Goal: Use online tool/utility: Use online tool/utility

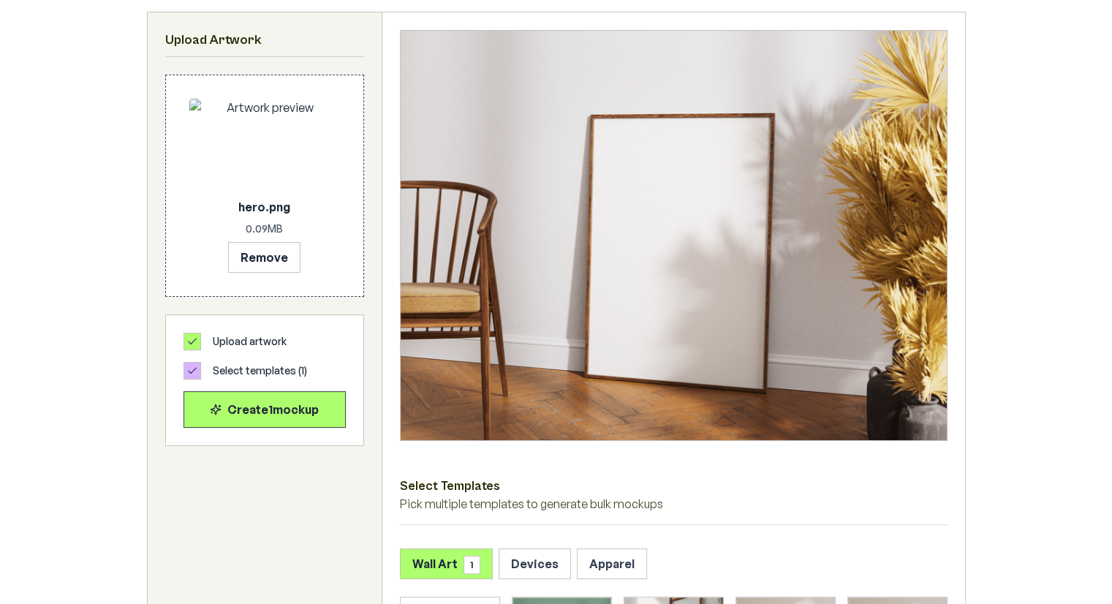
scroll to position [442, 0]
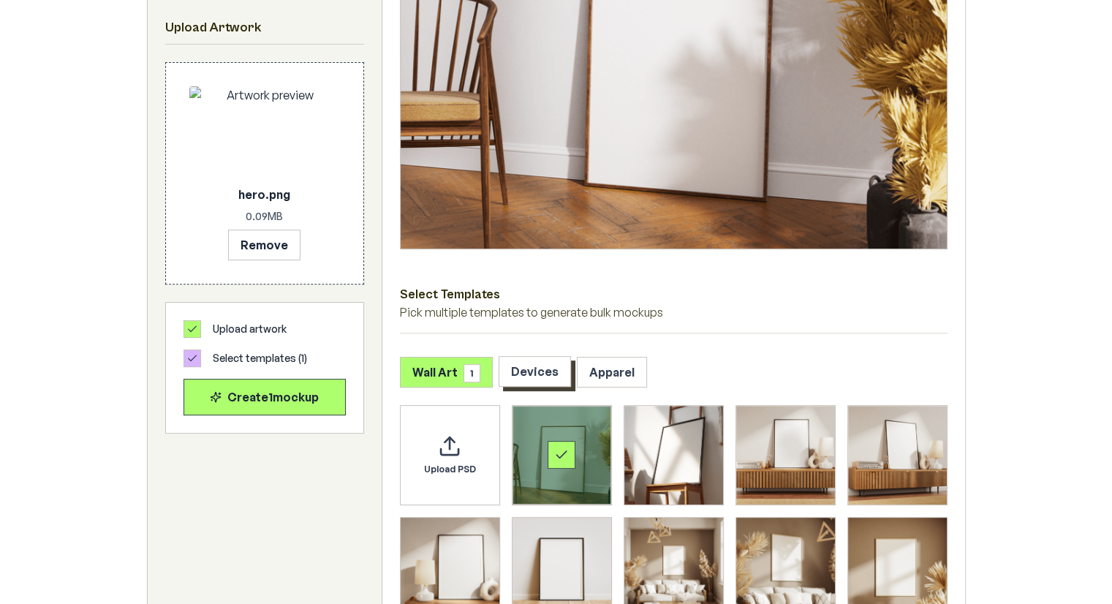
click at [540, 366] on button "Devices" at bounding box center [535, 371] width 72 height 31
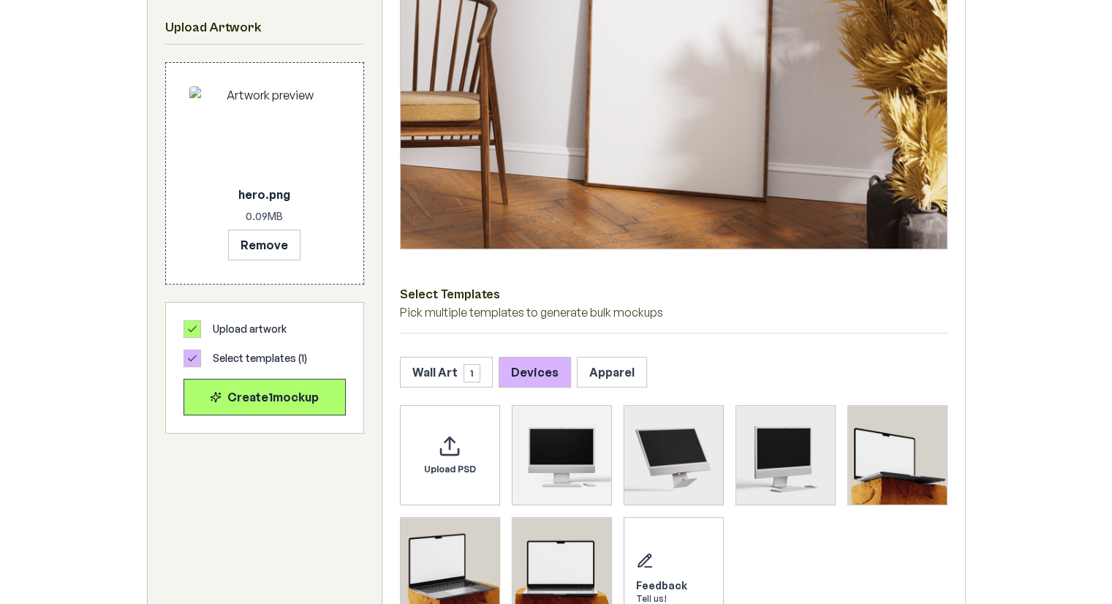
scroll to position [684, 0]
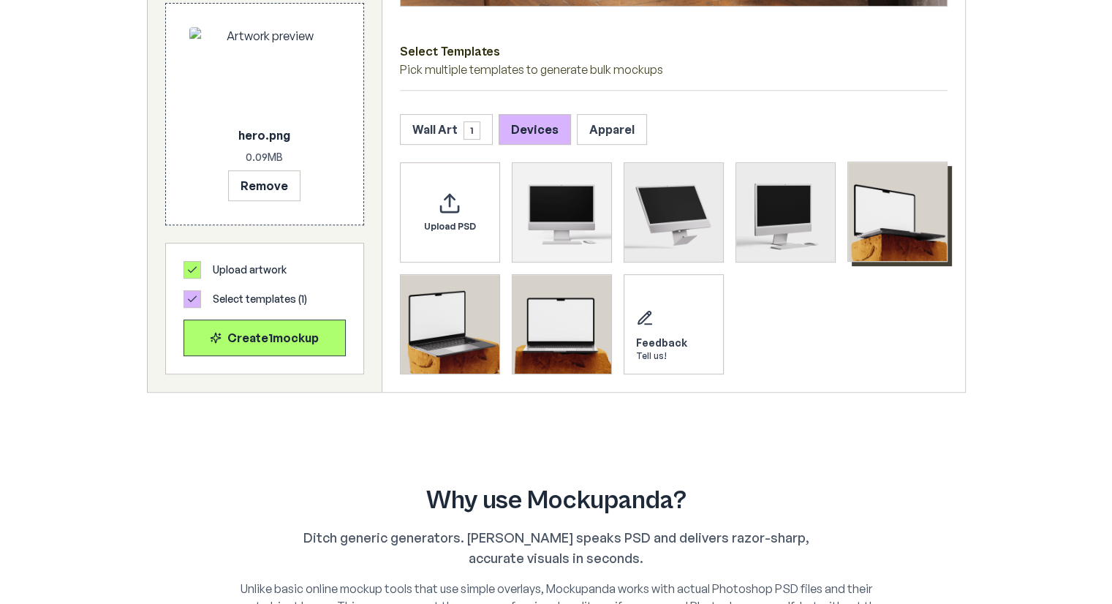
click at [882, 205] on img "Select template MacBook Mockup 1" at bounding box center [897, 211] width 99 height 99
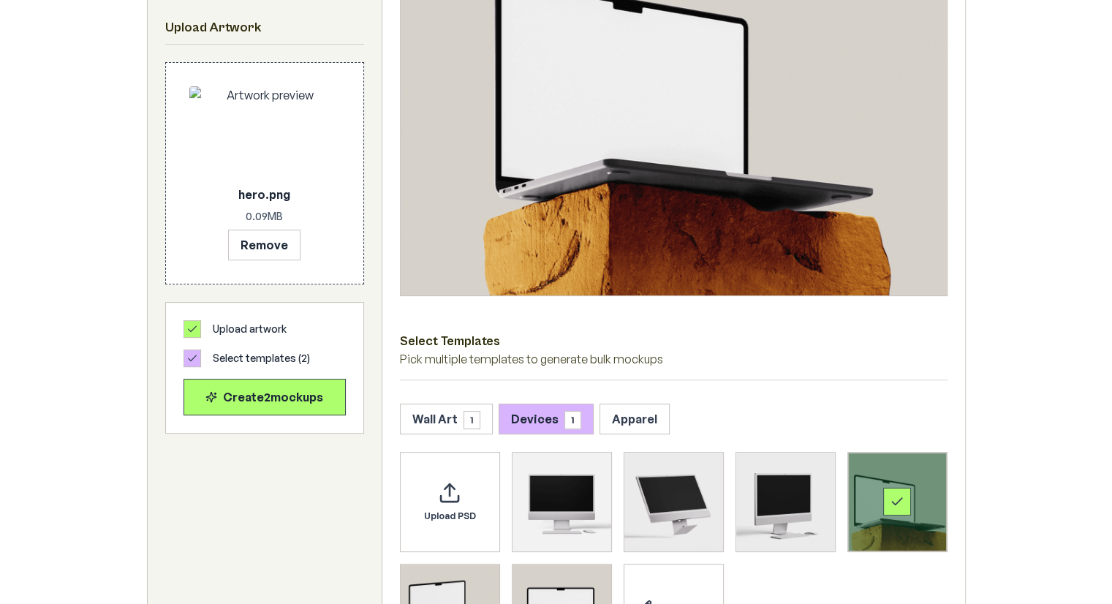
scroll to position [395, 0]
click at [453, 415] on button "Wall Art 1" at bounding box center [446, 418] width 93 height 31
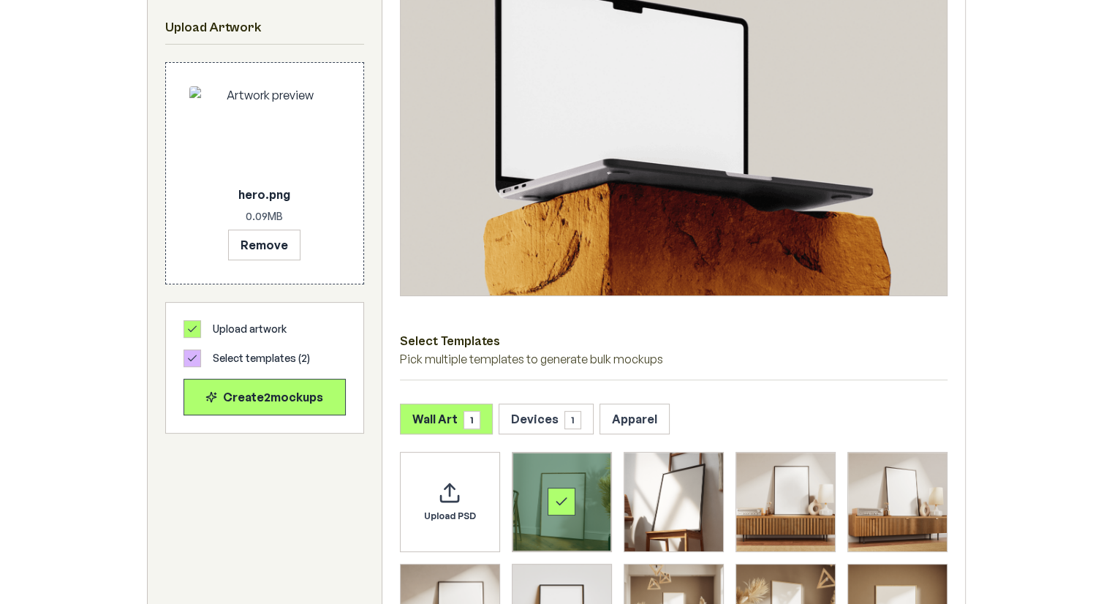
scroll to position [483, 0]
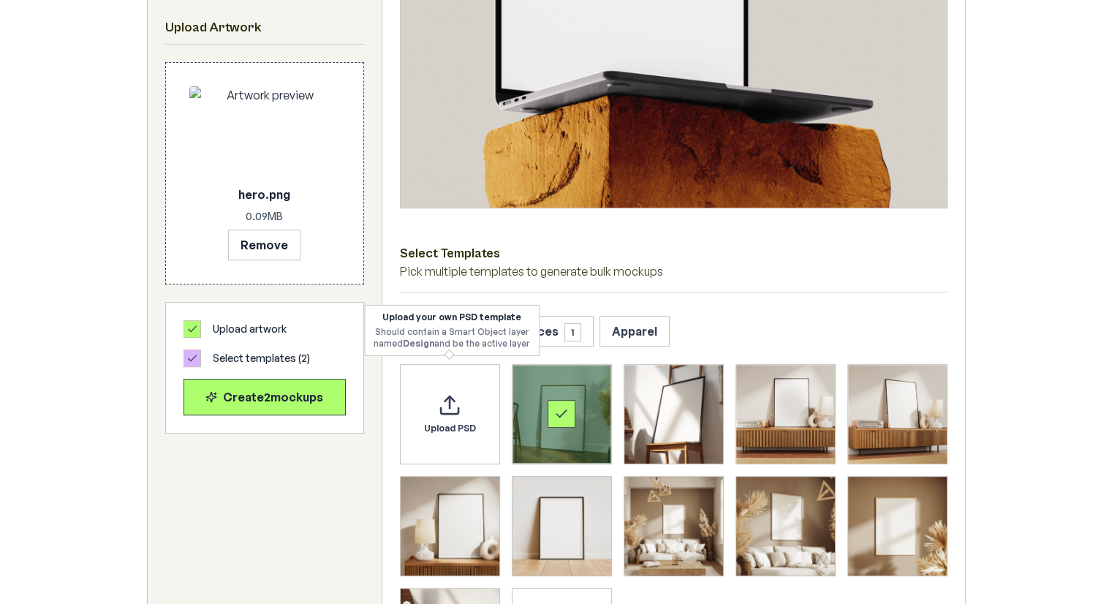
click at [561, 431] on div "Select template Framed Poster" at bounding box center [561, 414] width 99 height 99
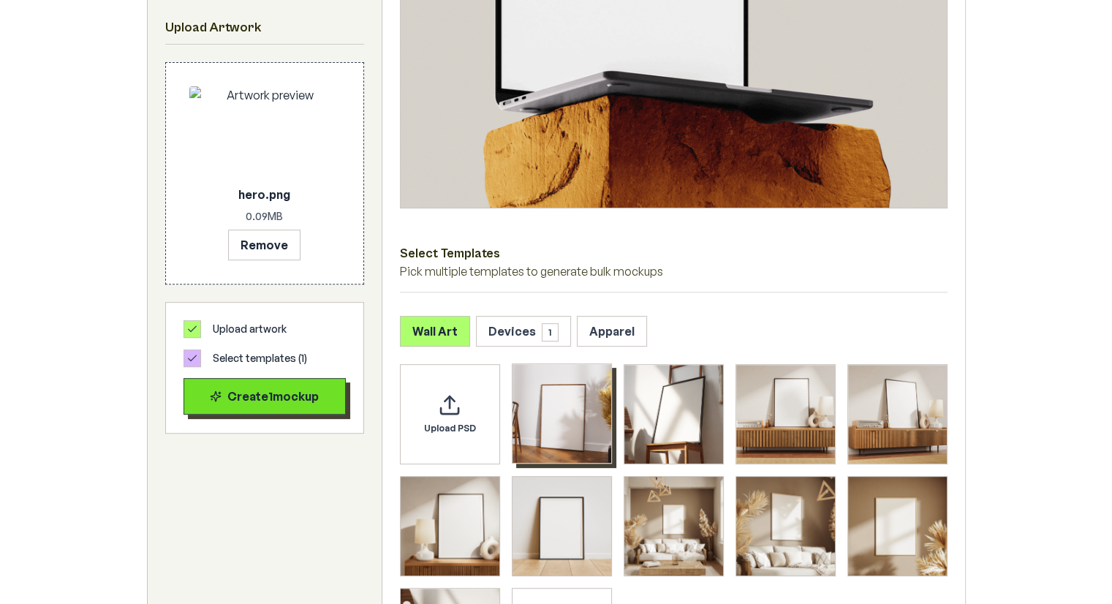
click at [290, 396] on div "Create 1 mockup" at bounding box center [264, 396] width 137 height 18
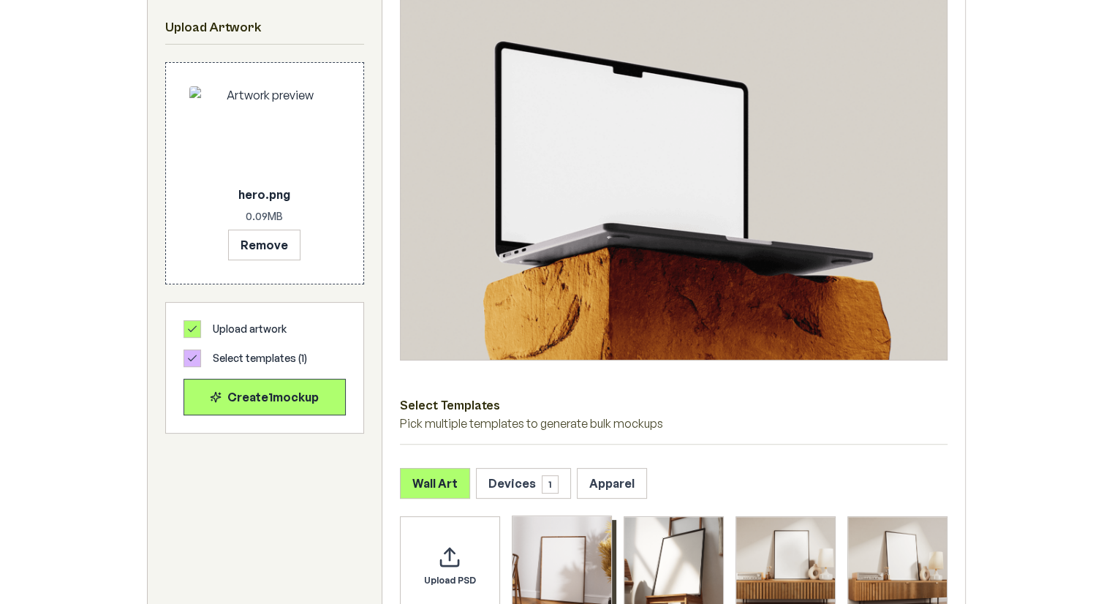
scroll to position [330, 0]
click at [603, 196] on img at bounding box center [674, 154] width 546 height 409
click at [530, 479] on button "Devices 1" at bounding box center [523, 482] width 95 height 31
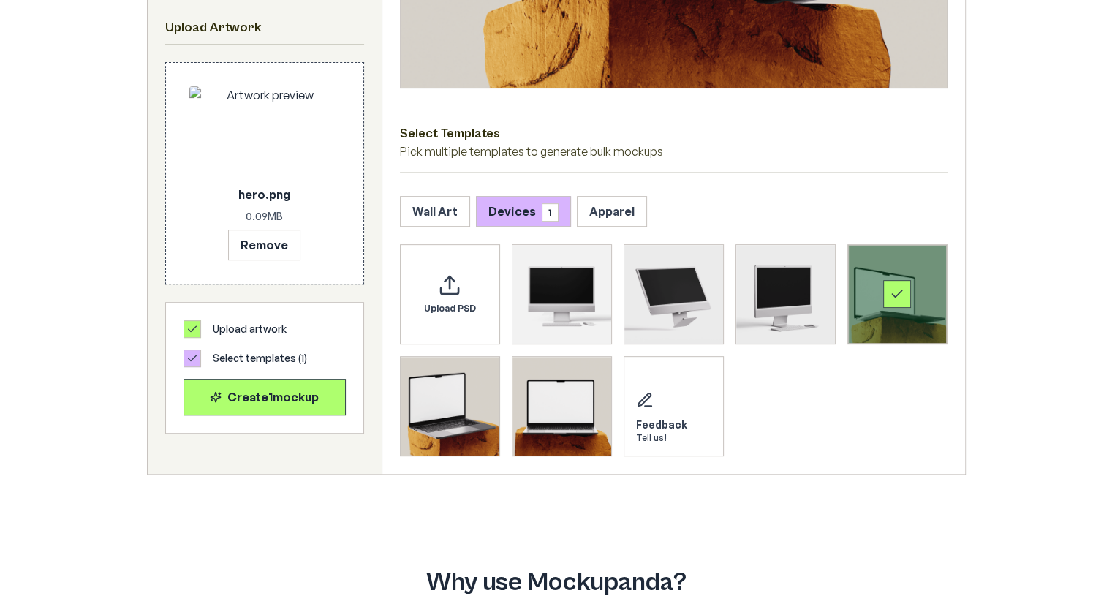
scroll to position [608, 0]
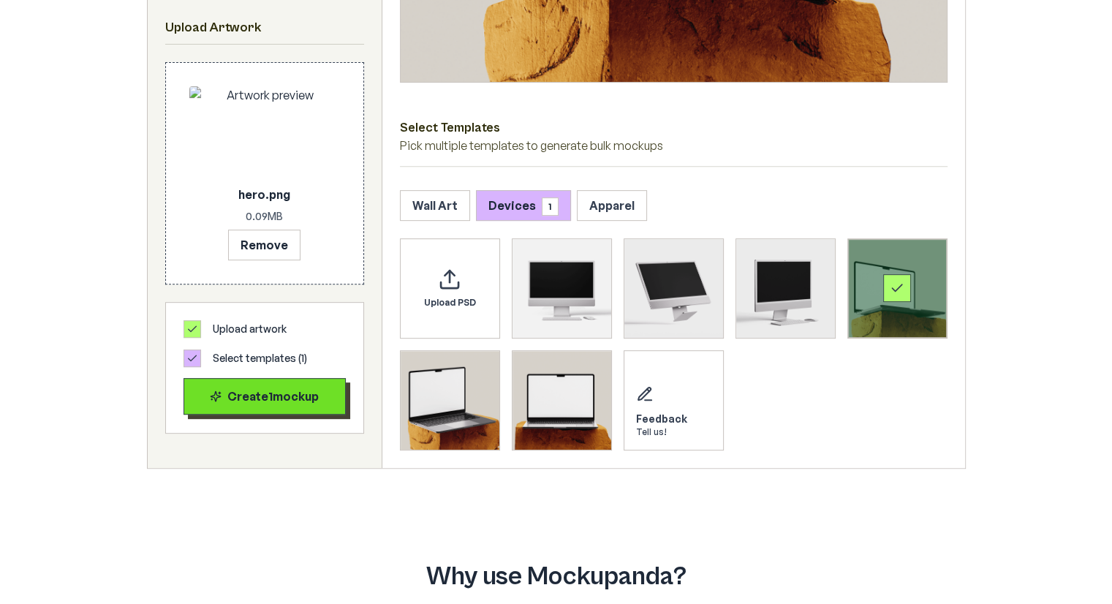
click at [317, 400] on div "Create 1 mockup" at bounding box center [264, 396] width 137 height 18
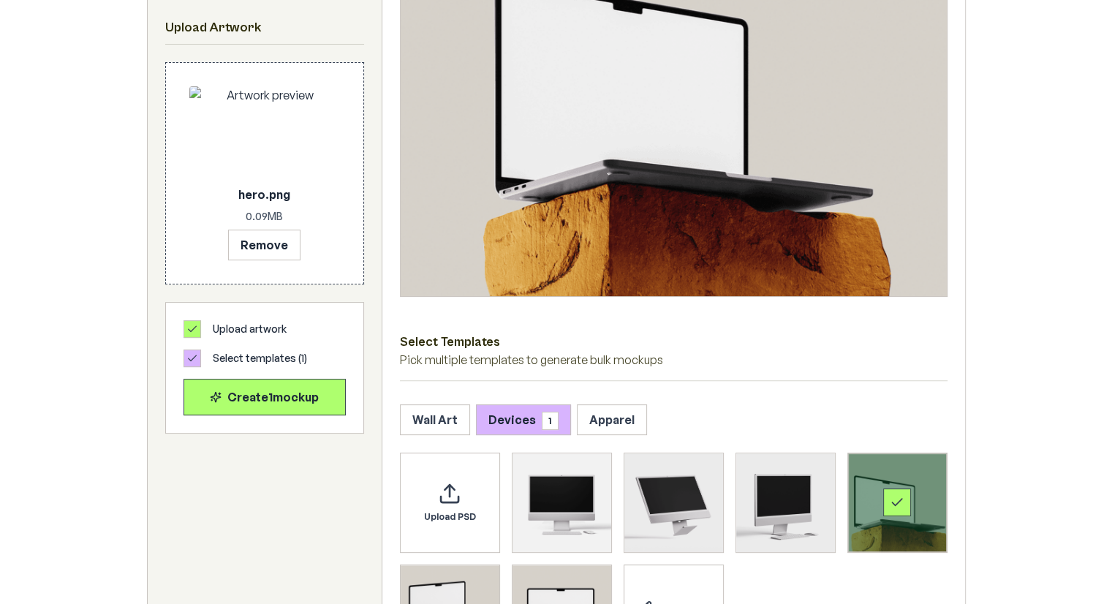
scroll to position [389, 0]
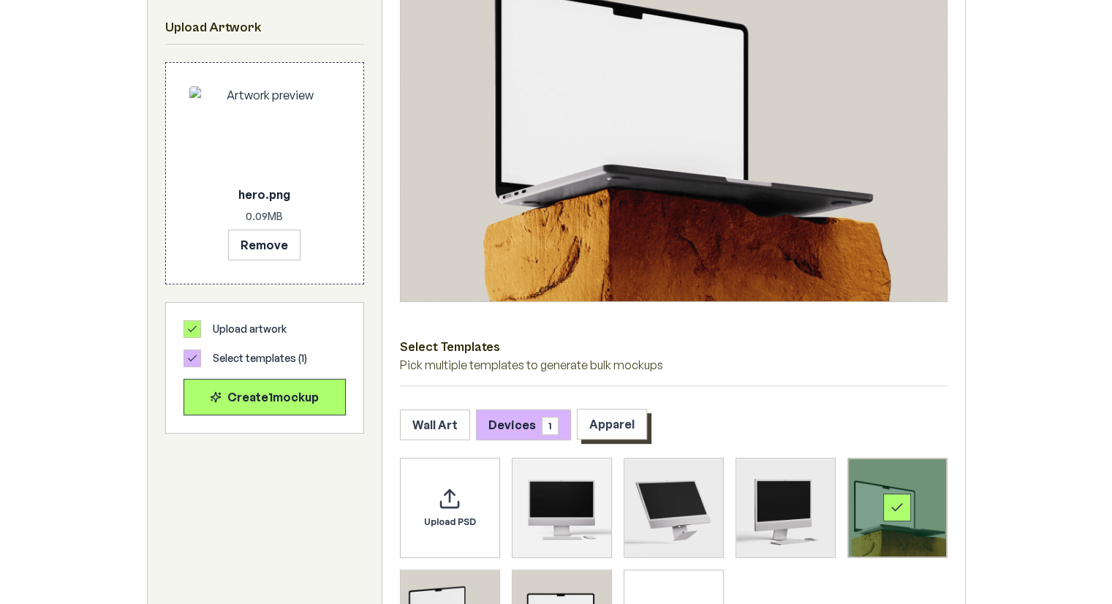
click at [599, 438] on div "Wall Art Devices 1 Apparel" at bounding box center [674, 424] width 548 height 31
click at [450, 428] on button "Wall Art" at bounding box center [435, 424] width 70 height 31
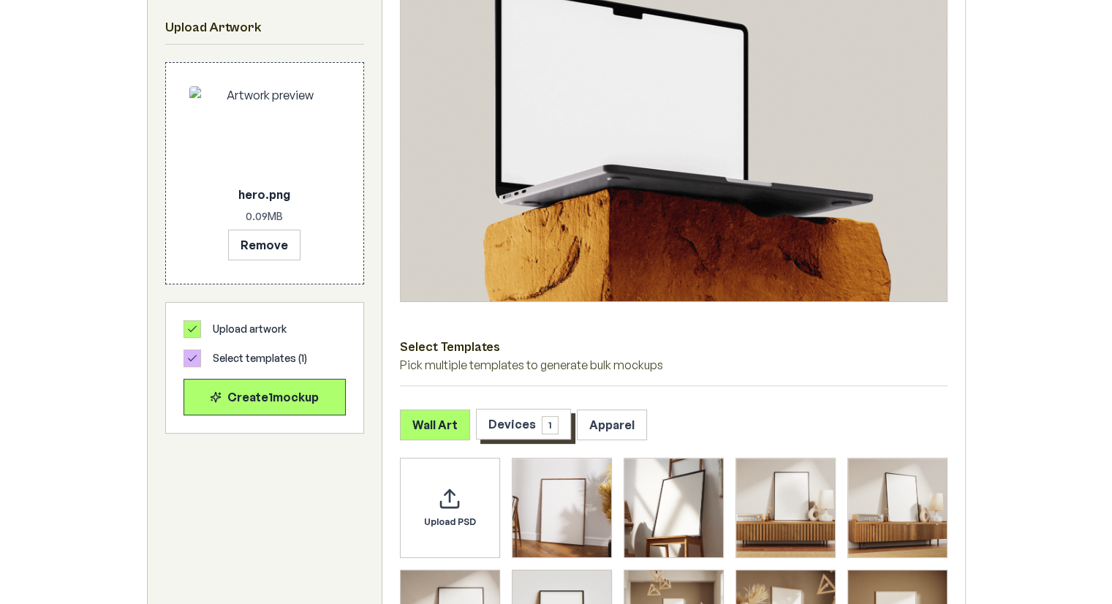
click at [497, 425] on button "Devices 1" at bounding box center [523, 424] width 95 height 31
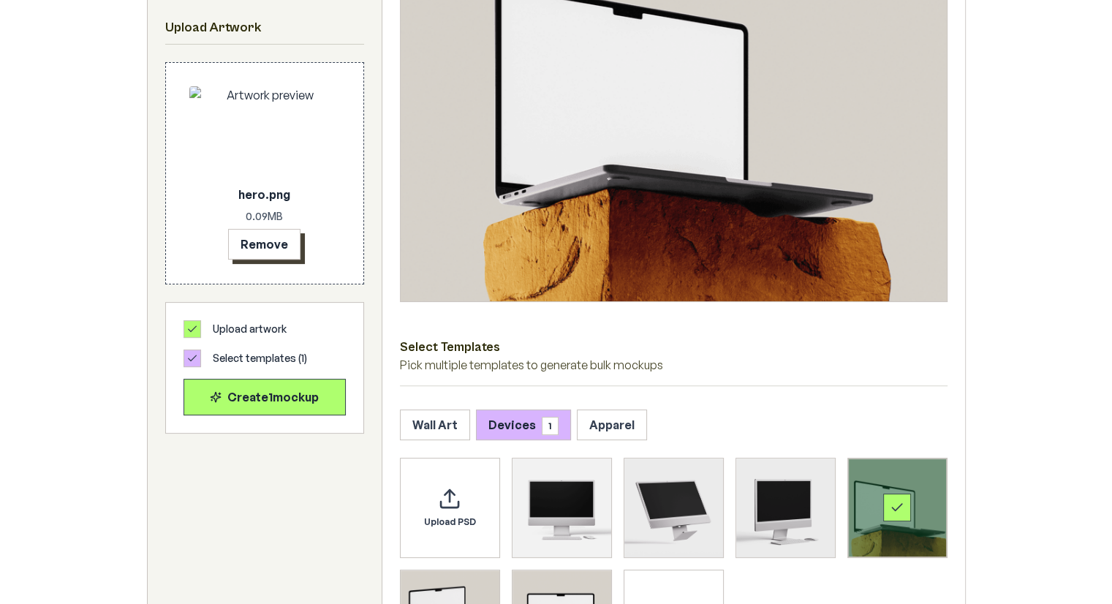
click at [266, 249] on button "Remove" at bounding box center [264, 244] width 72 height 31
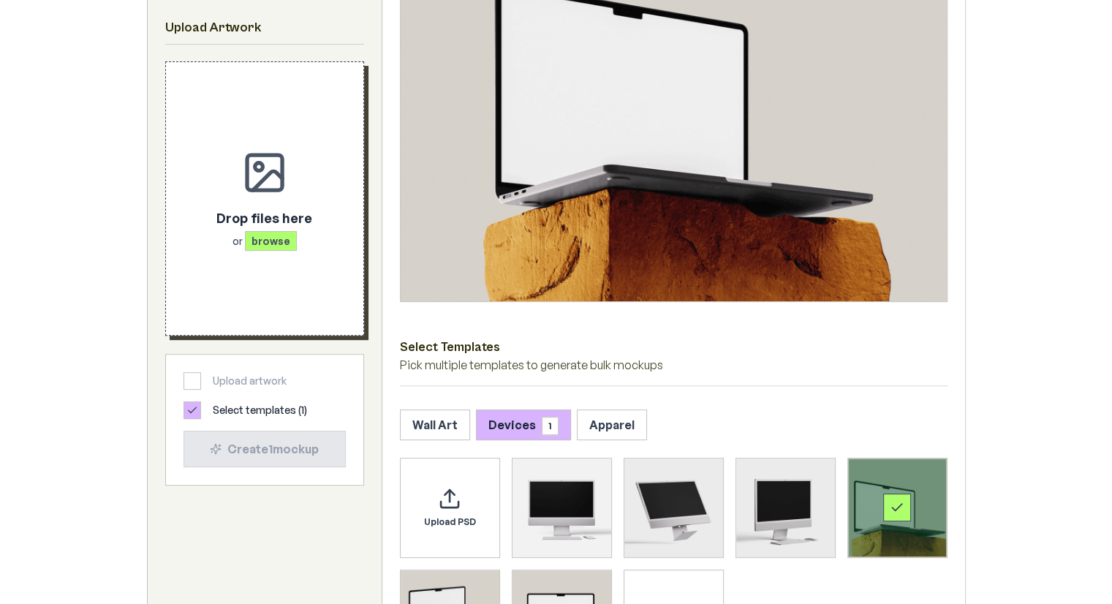
click at [270, 238] on span "browse" at bounding box center [271, 241] width 52 height 20
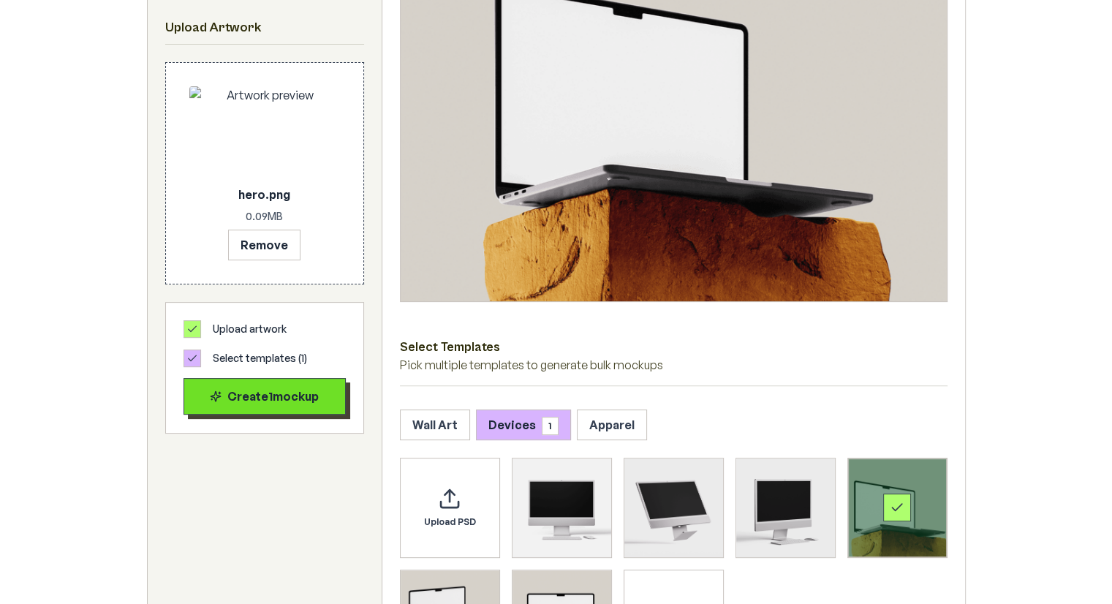
click at [324, 398] on div "Create 1 mockup" at bounding box center [264, 396] width 137 height 18
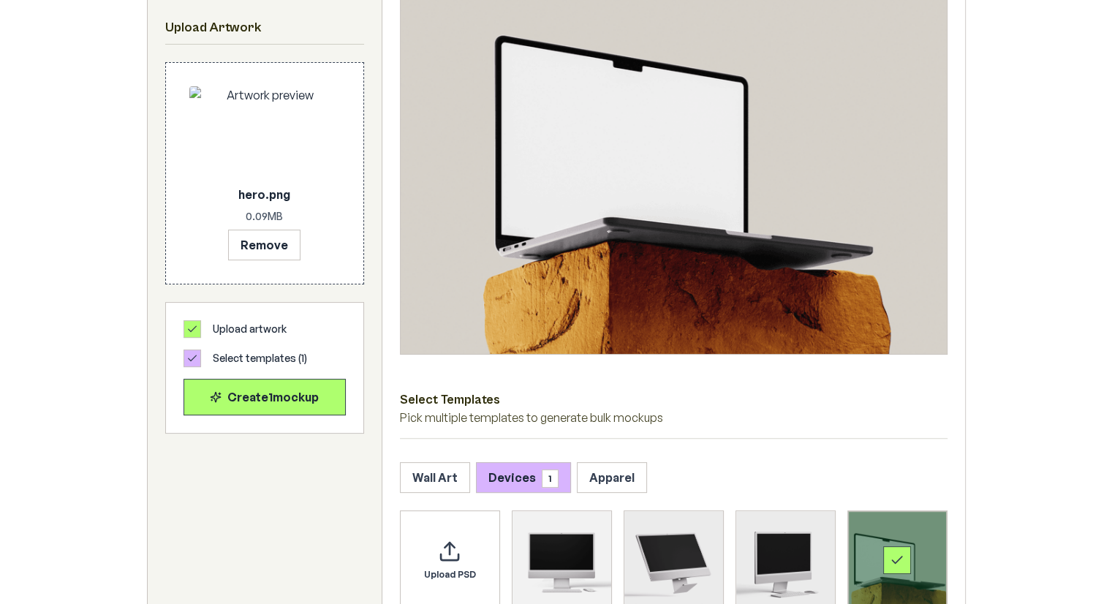
scroll to position [336, 0]
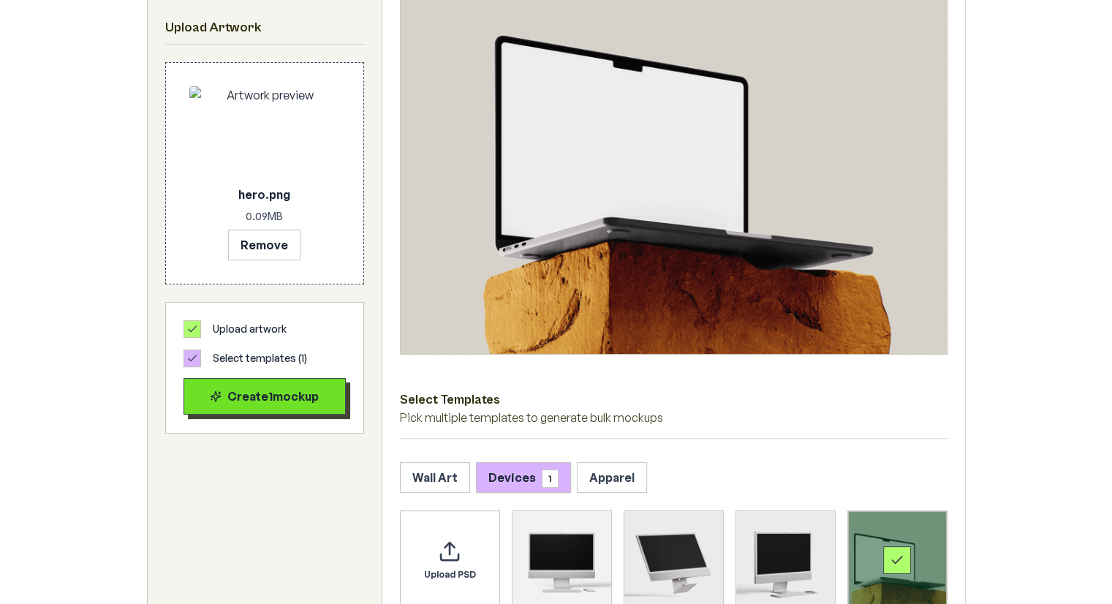
click at [301, 401] on div "Create 1 mockup" at bounding box center [264, 396] width 137 height 18
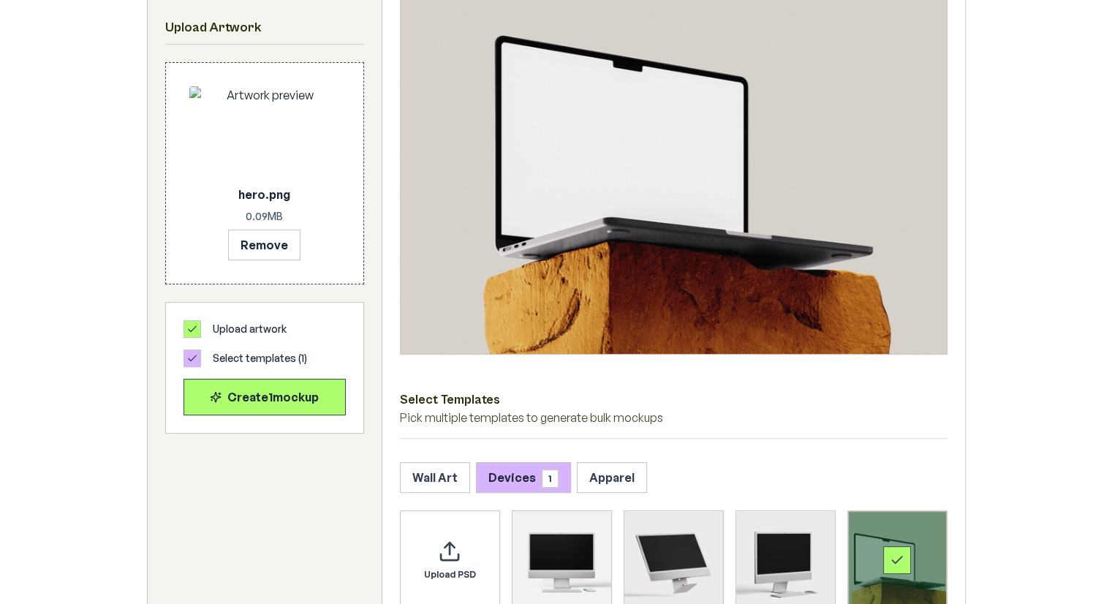
click at [639, 265] on img at bounding box center [674, 148] width 546 height 409
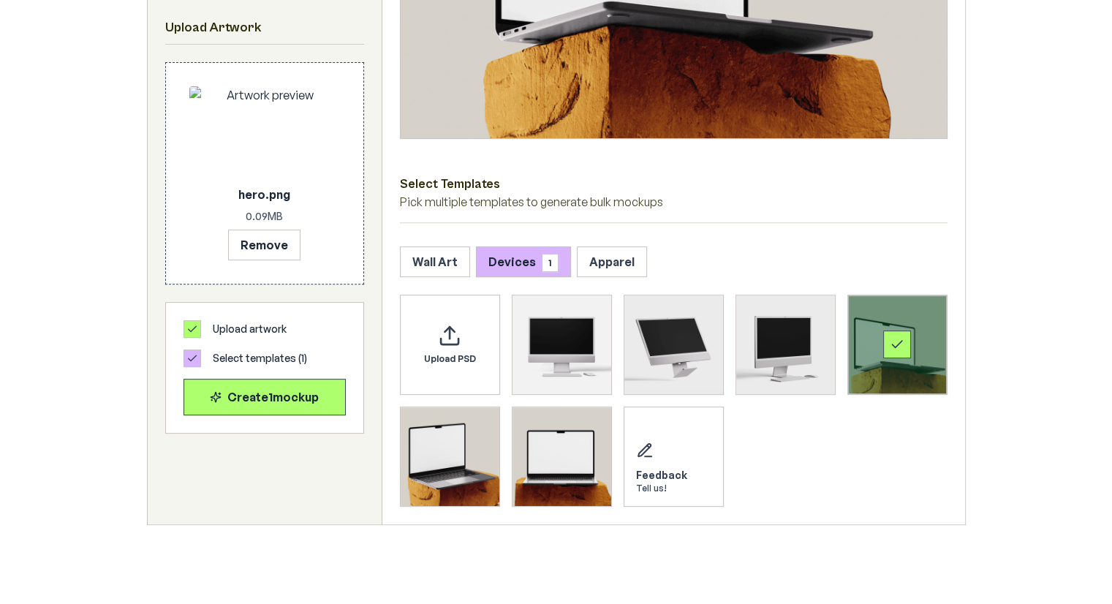
scroll to position [597, 0]
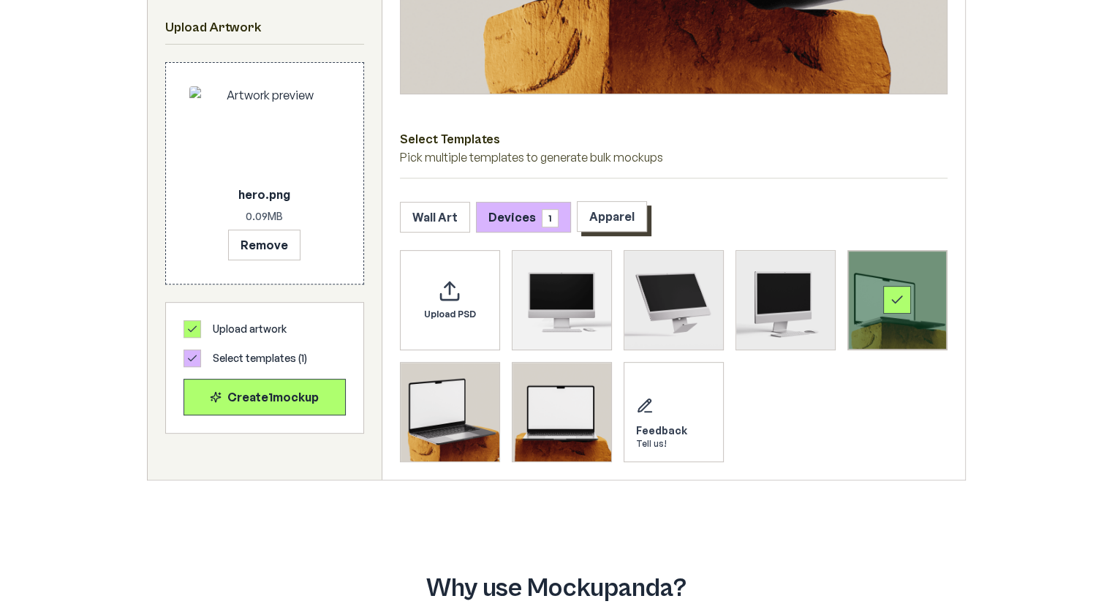
click at [595, 222] on button "Apparel" at bounding box center [612, 216] width 70 height 31
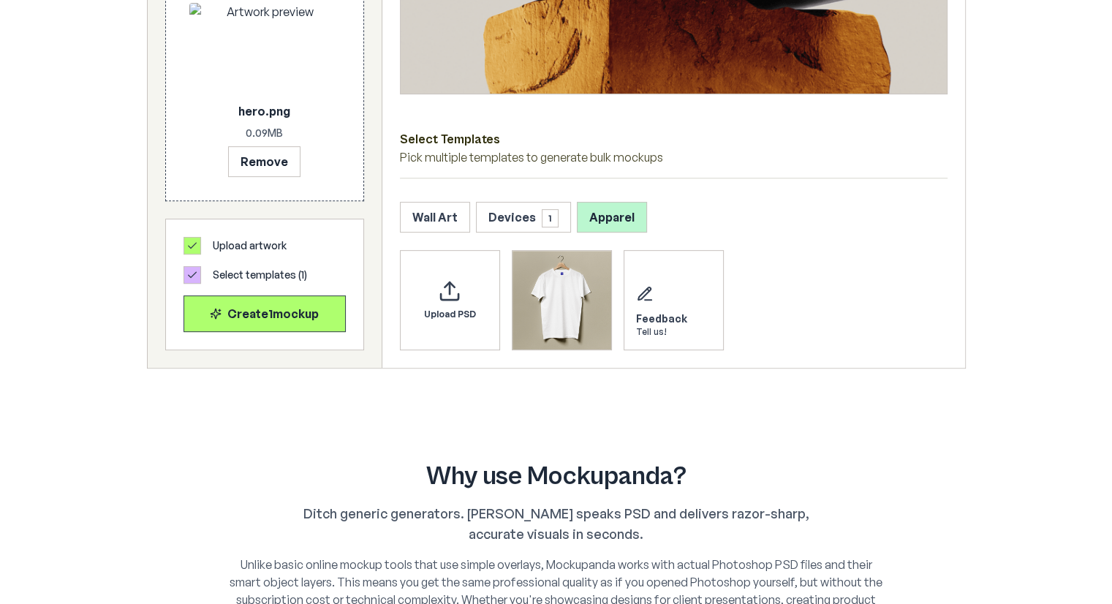
click at [471, 217] on div "Wall Art Devices 1 Apparel" at bounding box center [674, 217] width 548 height 31
click at [459, 206] on button "Wall Art" at bounding box center [435, 216] width 70 height 31
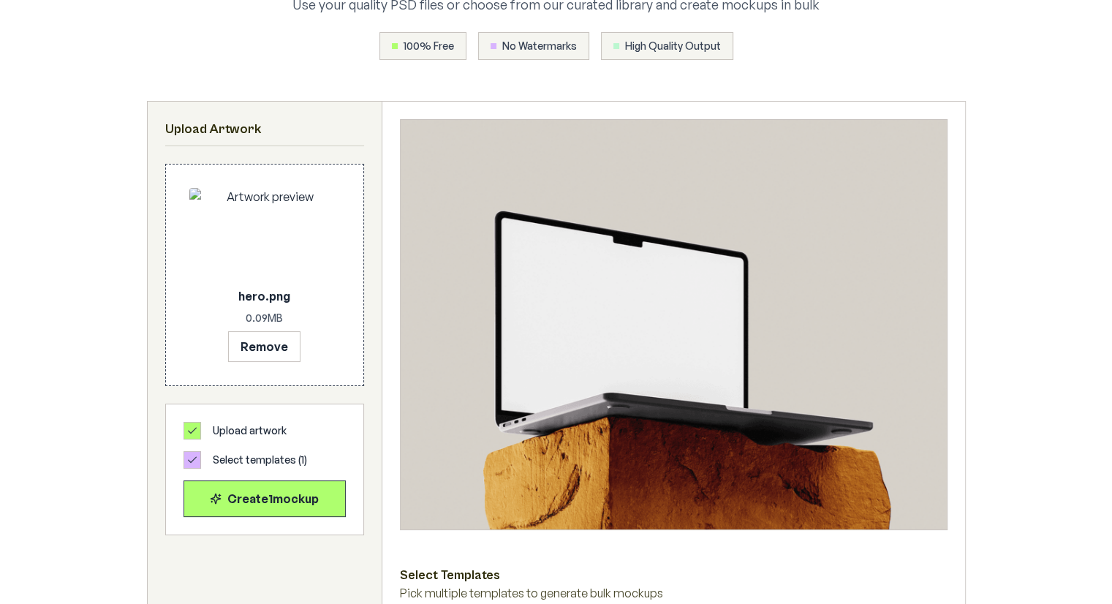
scroll to position [157, 0]
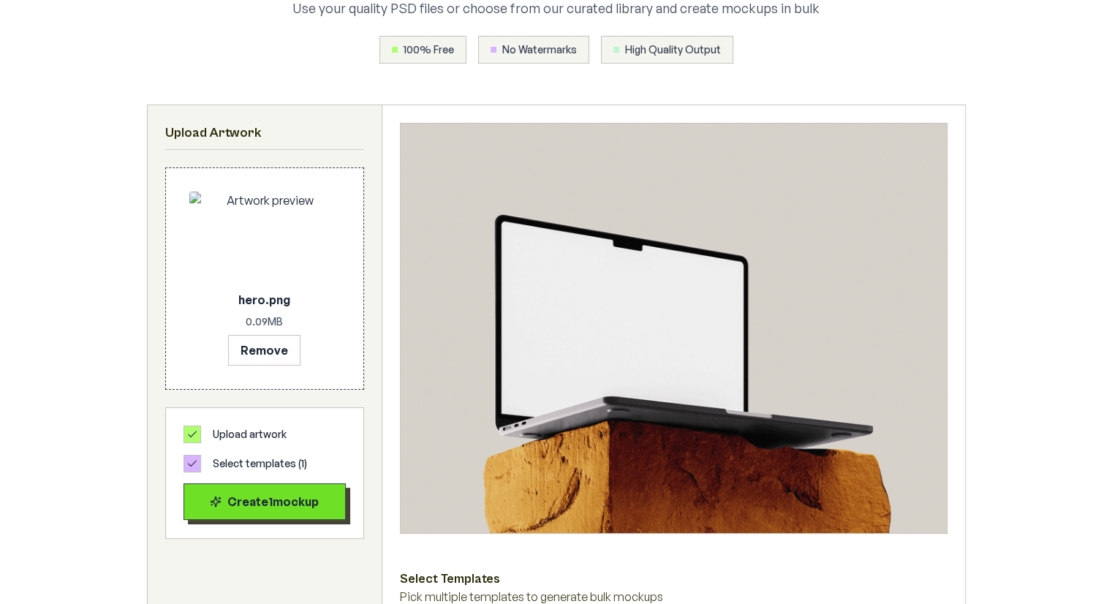
click at [300, 504] on div "Create 1 mockup" at bounding box center [264, 502] width 137 height 18
